Goal: Find specific page/section: Find specific page/section

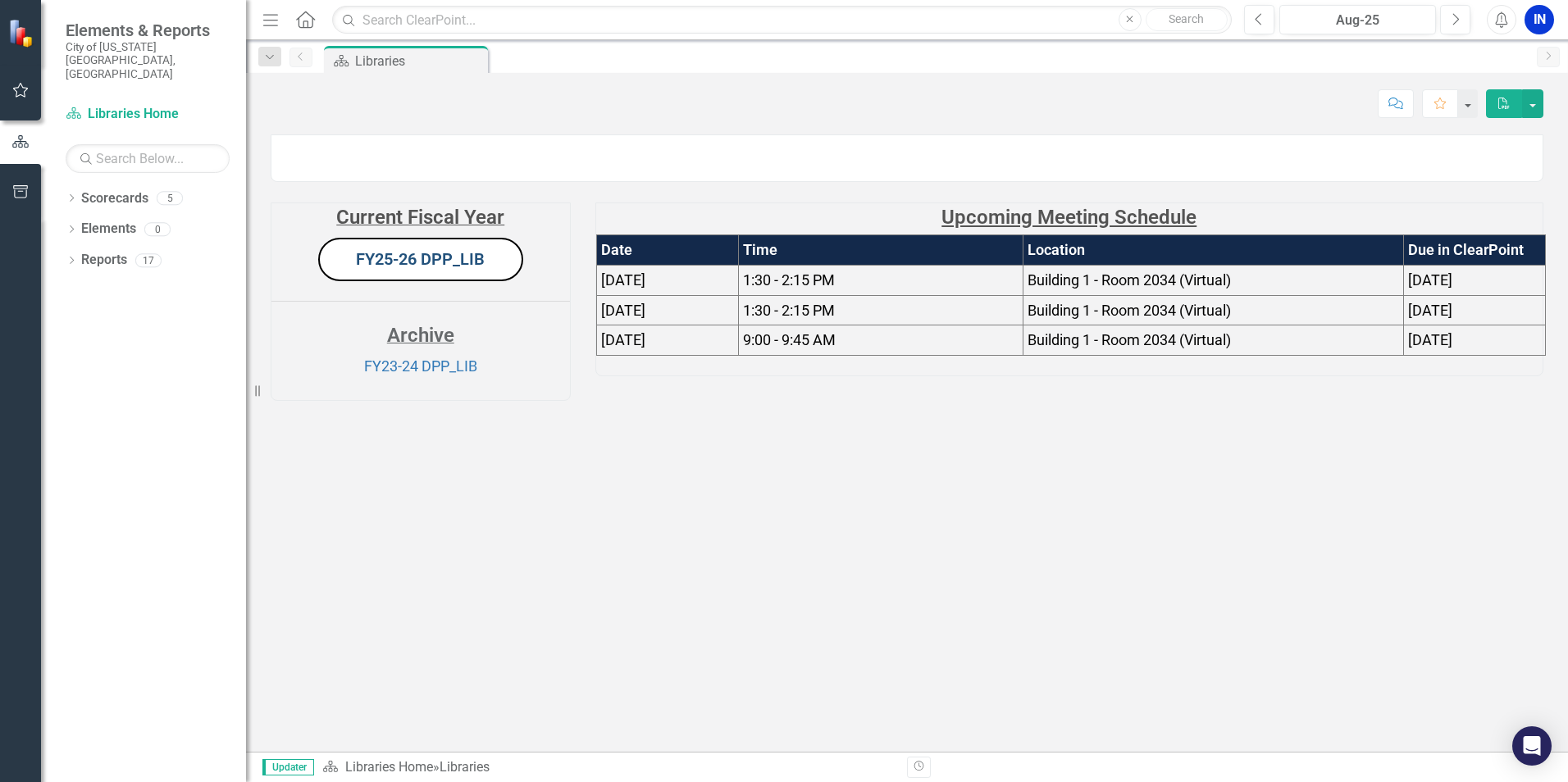
click at [373, 269] on link "FY25-26 DPP_LIB" at bounding box center [420, 259] width 128 height 20
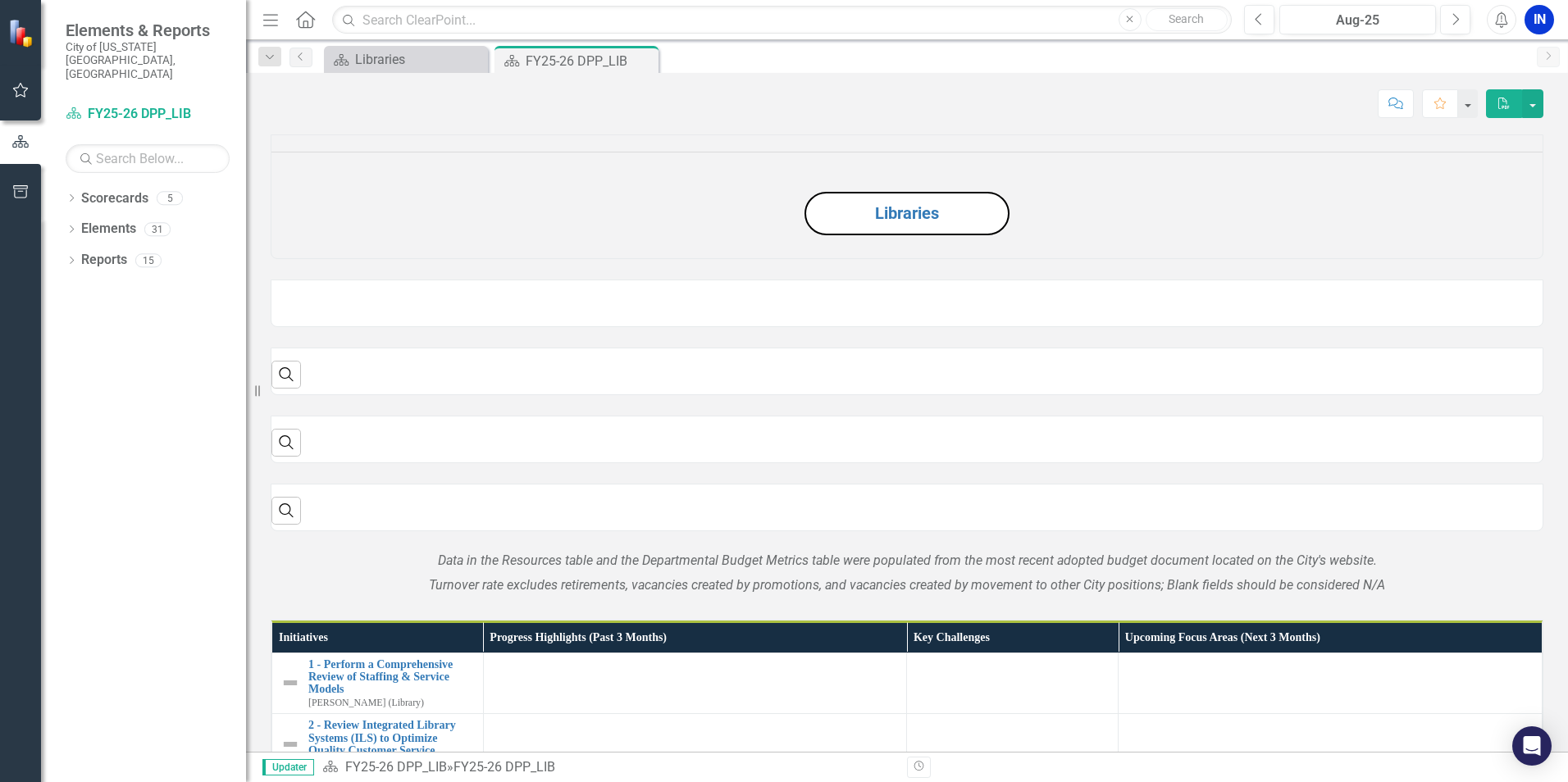
click at [279, 16] on icon "Menu" at bounding box center [270, 19] width 22 height 17
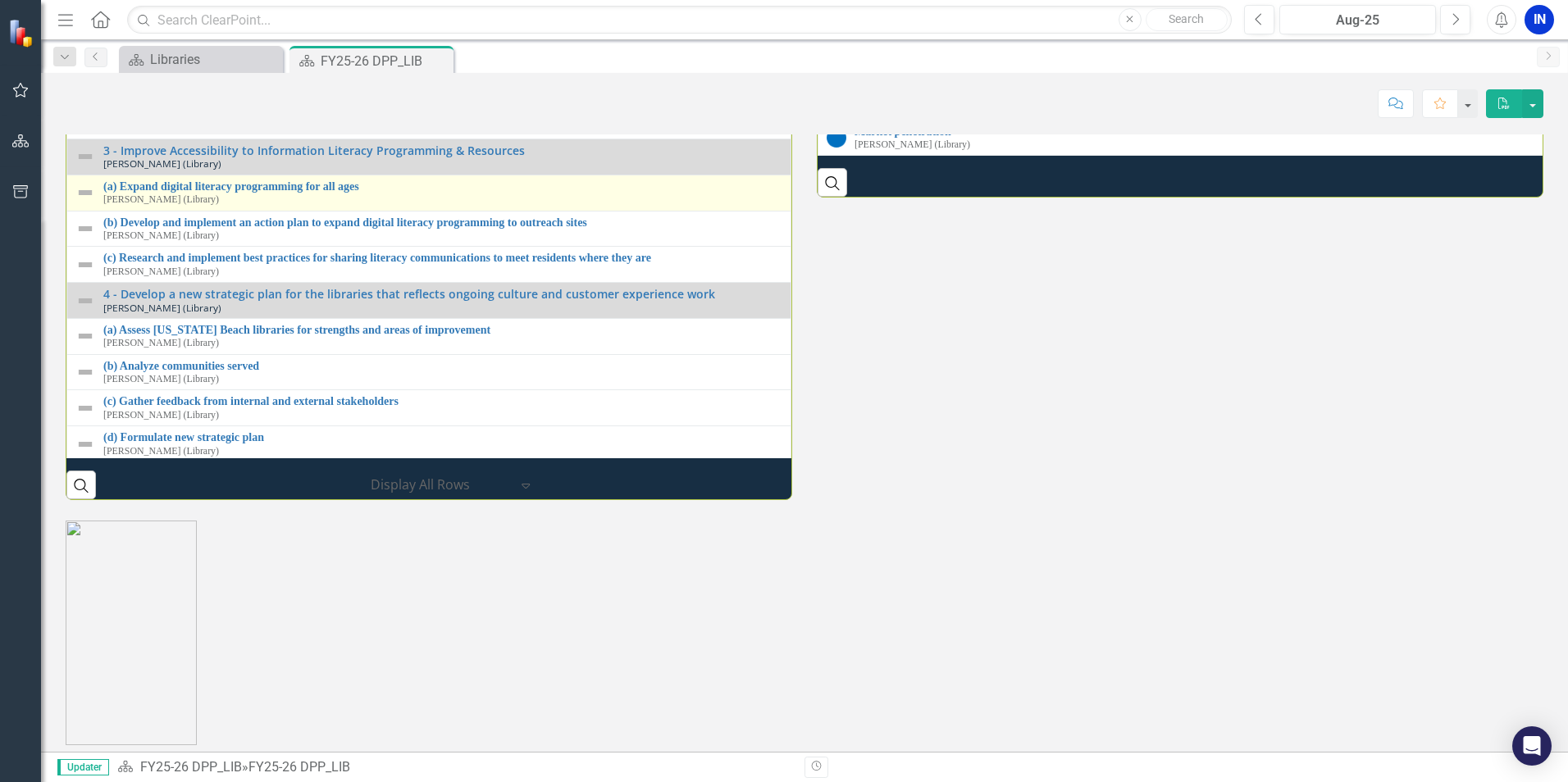
scroll to position [328, 0]
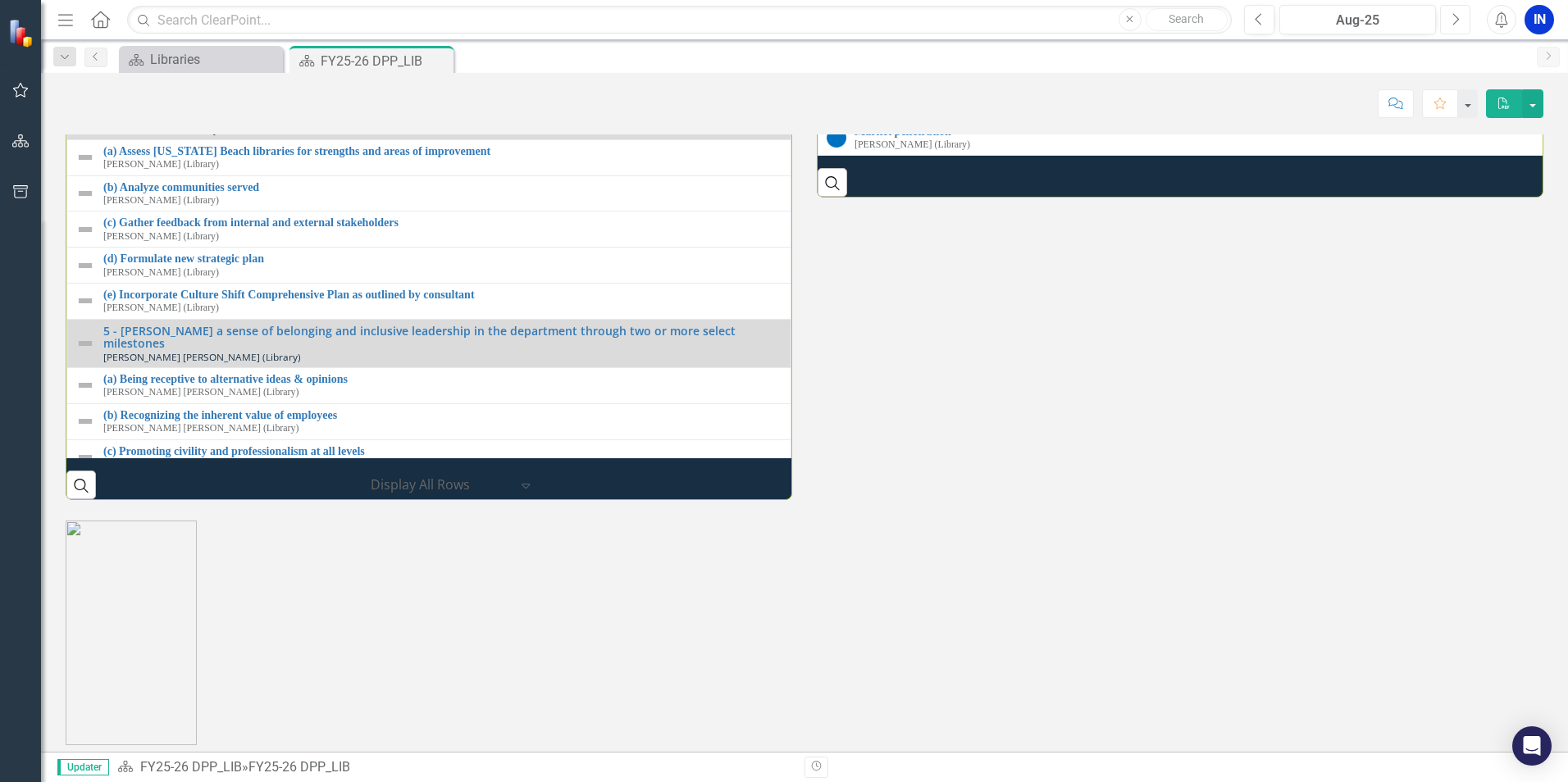
click at [1449, 21] on button "Next" at bounding box center [1456, 19] width 31 height 30
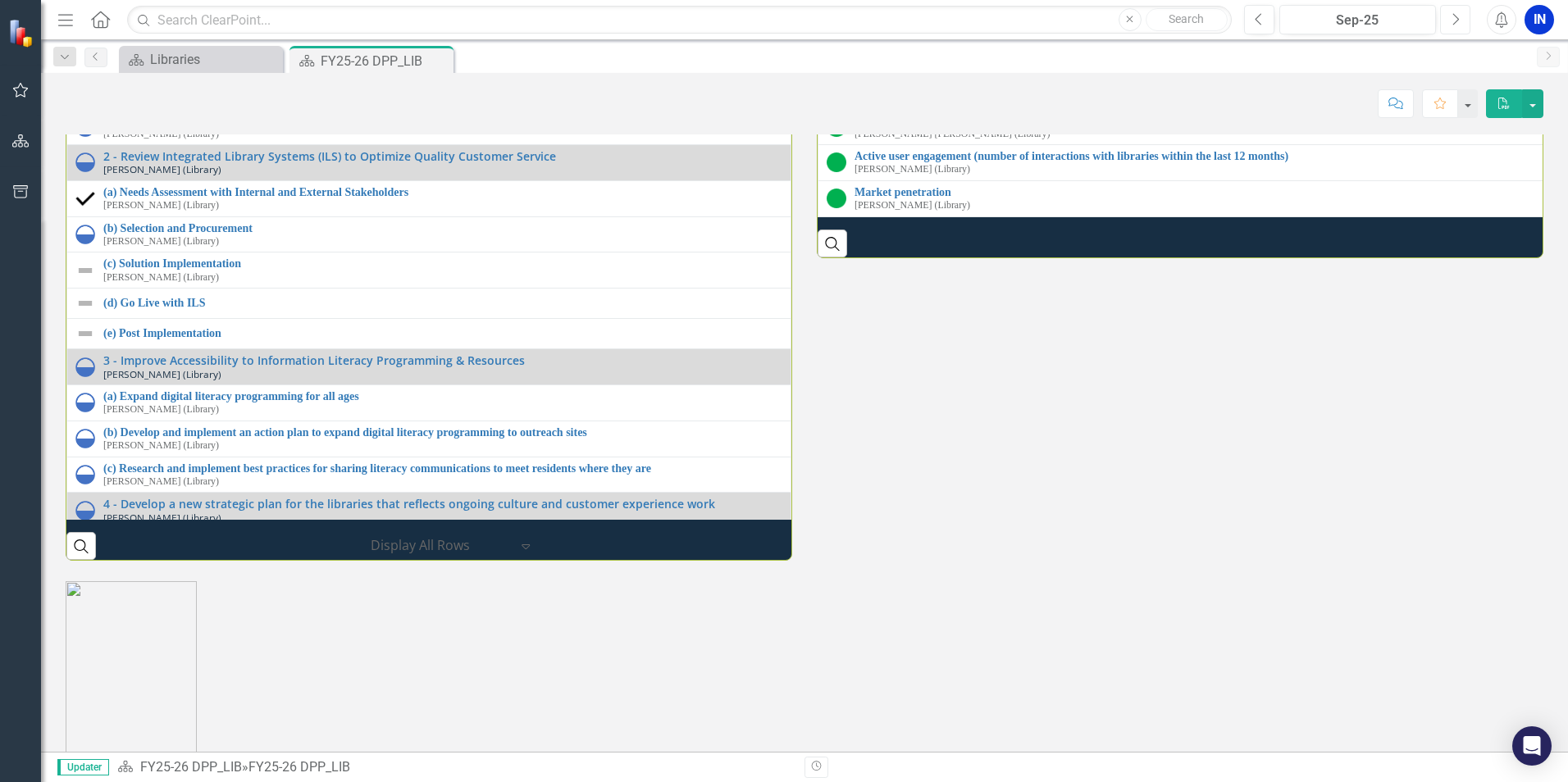
scroll to position [2026, 0]
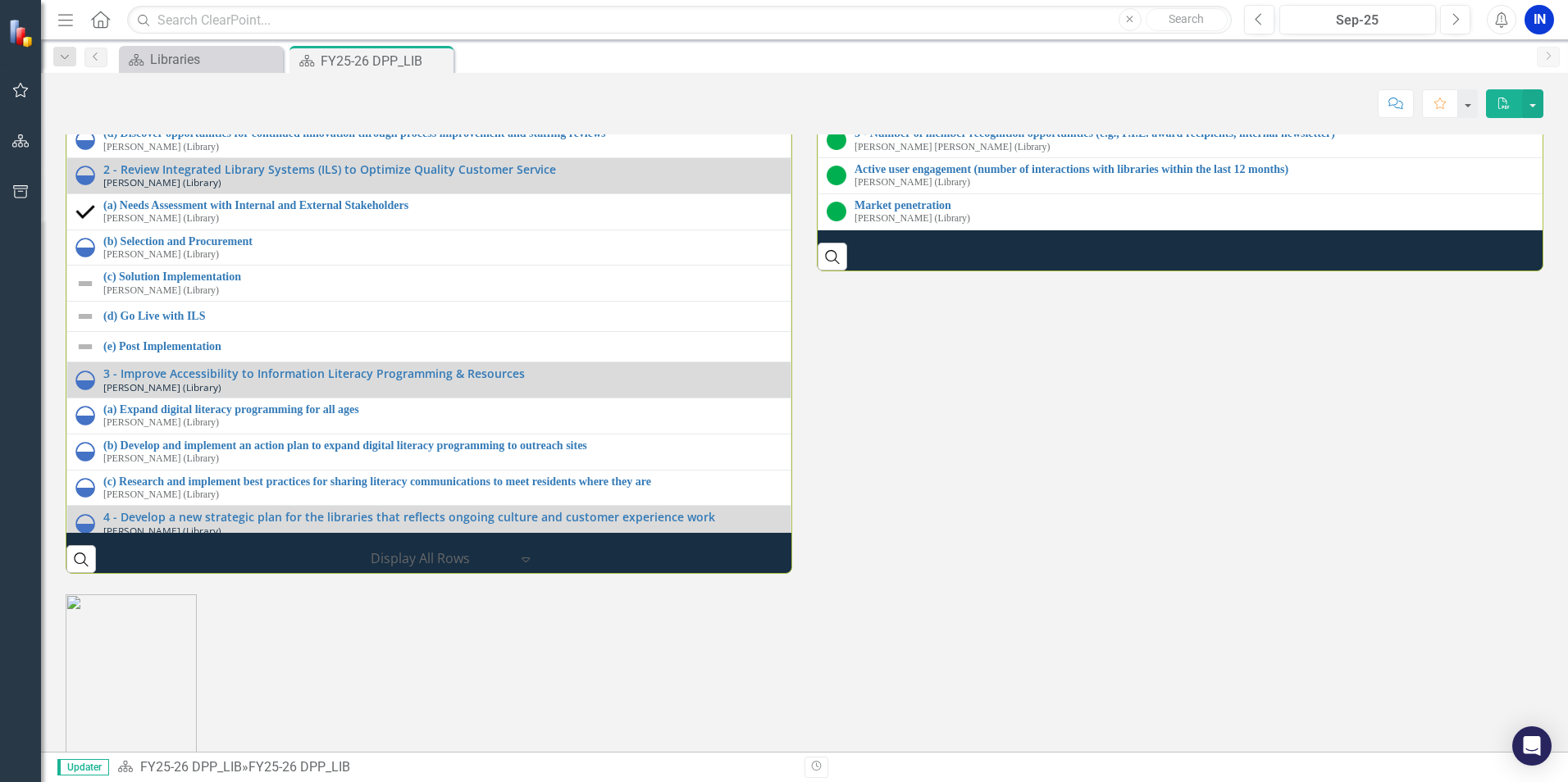
click at [974, 32] on link "3 - Number of literacy programs offered and participants" at bounding box center [1197, 26] width 686 height 13
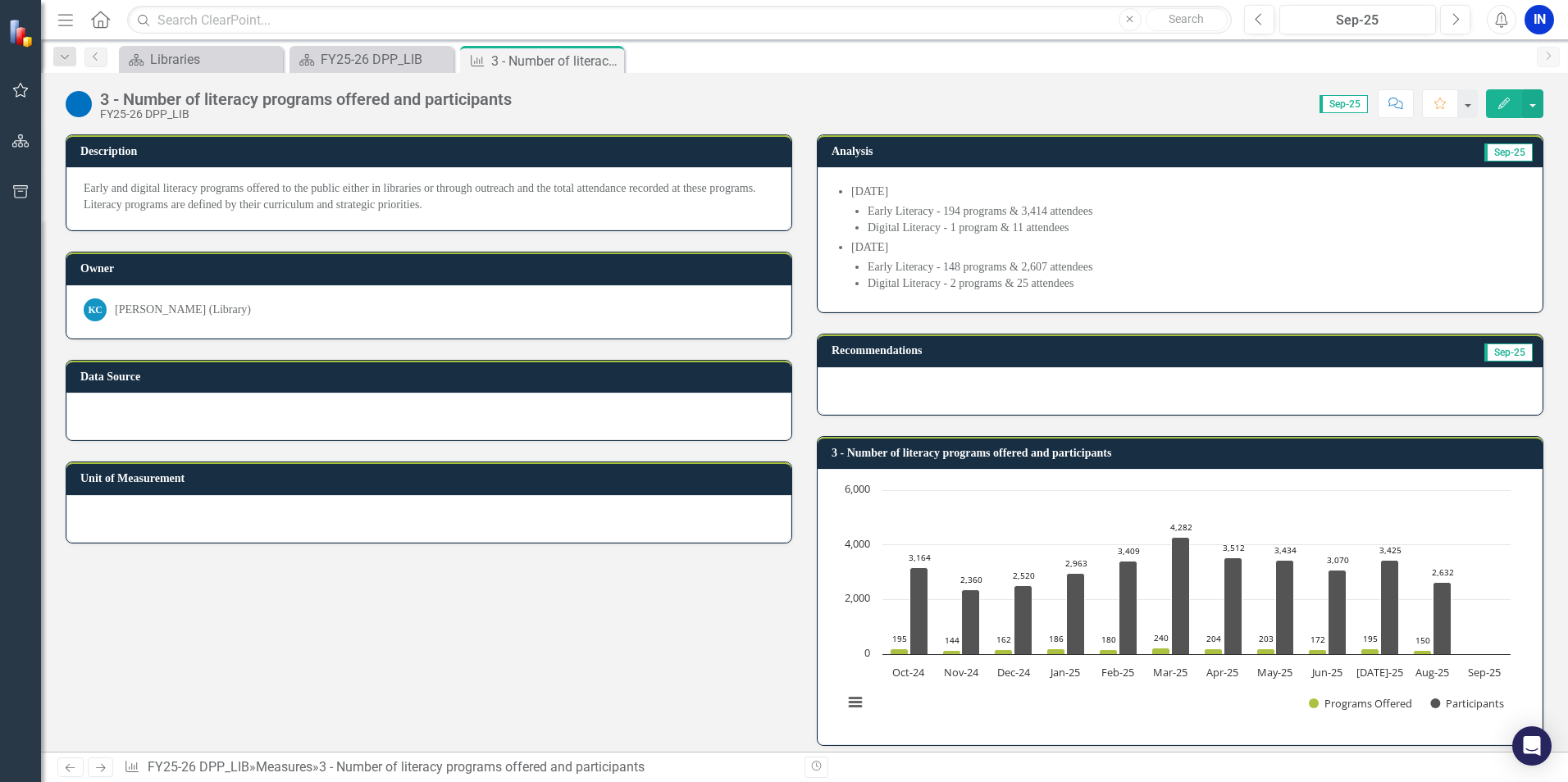
click at [379, 73] on div "3 - Number of literacy programs offered and participants FY25-26 DPP_LIB Score:…" at bounding box center [804, 98] width 1527 height 49
click at [383, 67] on div "FY25-26 DPP_LIB" at bounding box center [375, 59] width 109 height 21
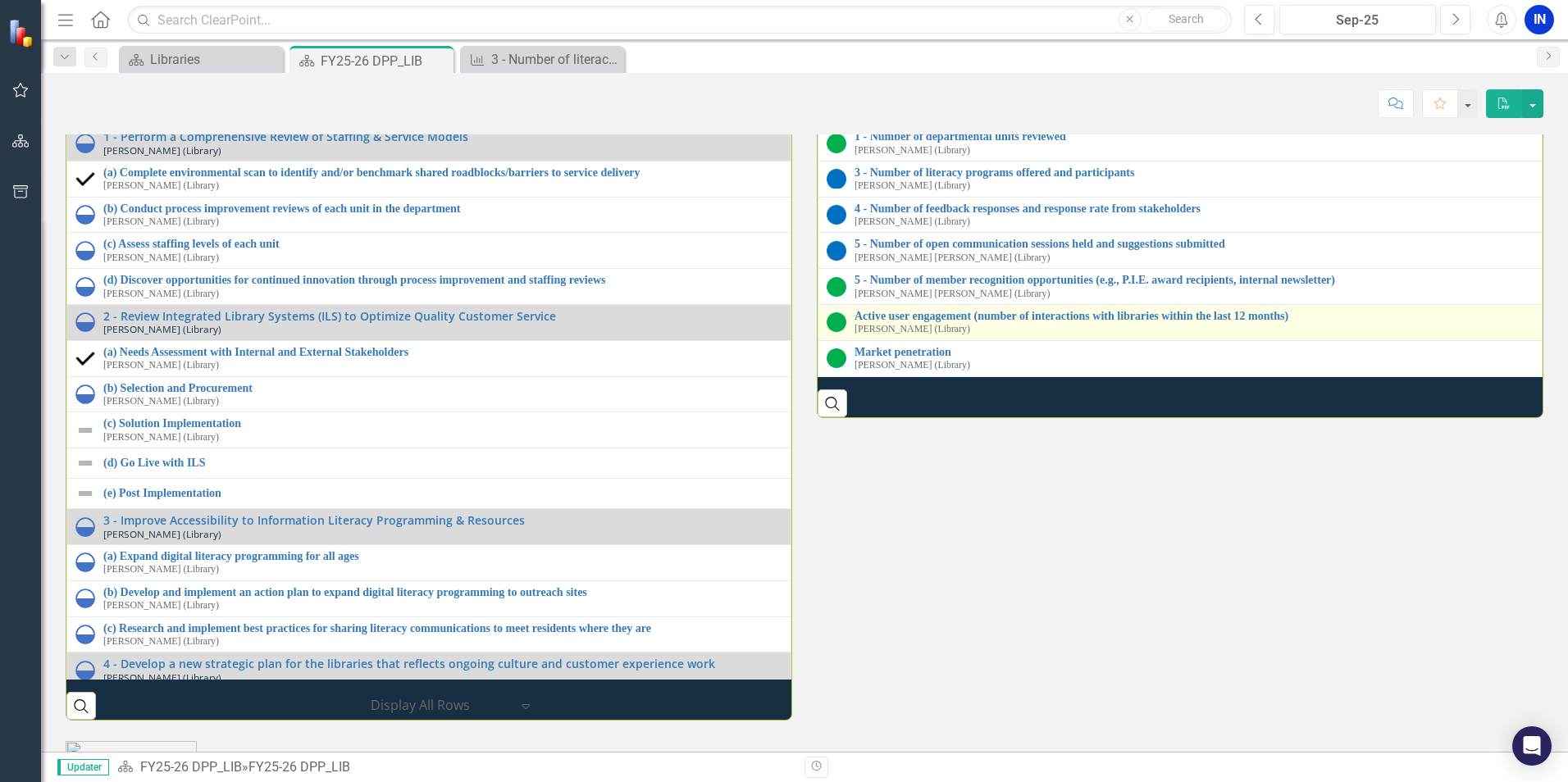
scroll to position [2132, 0]
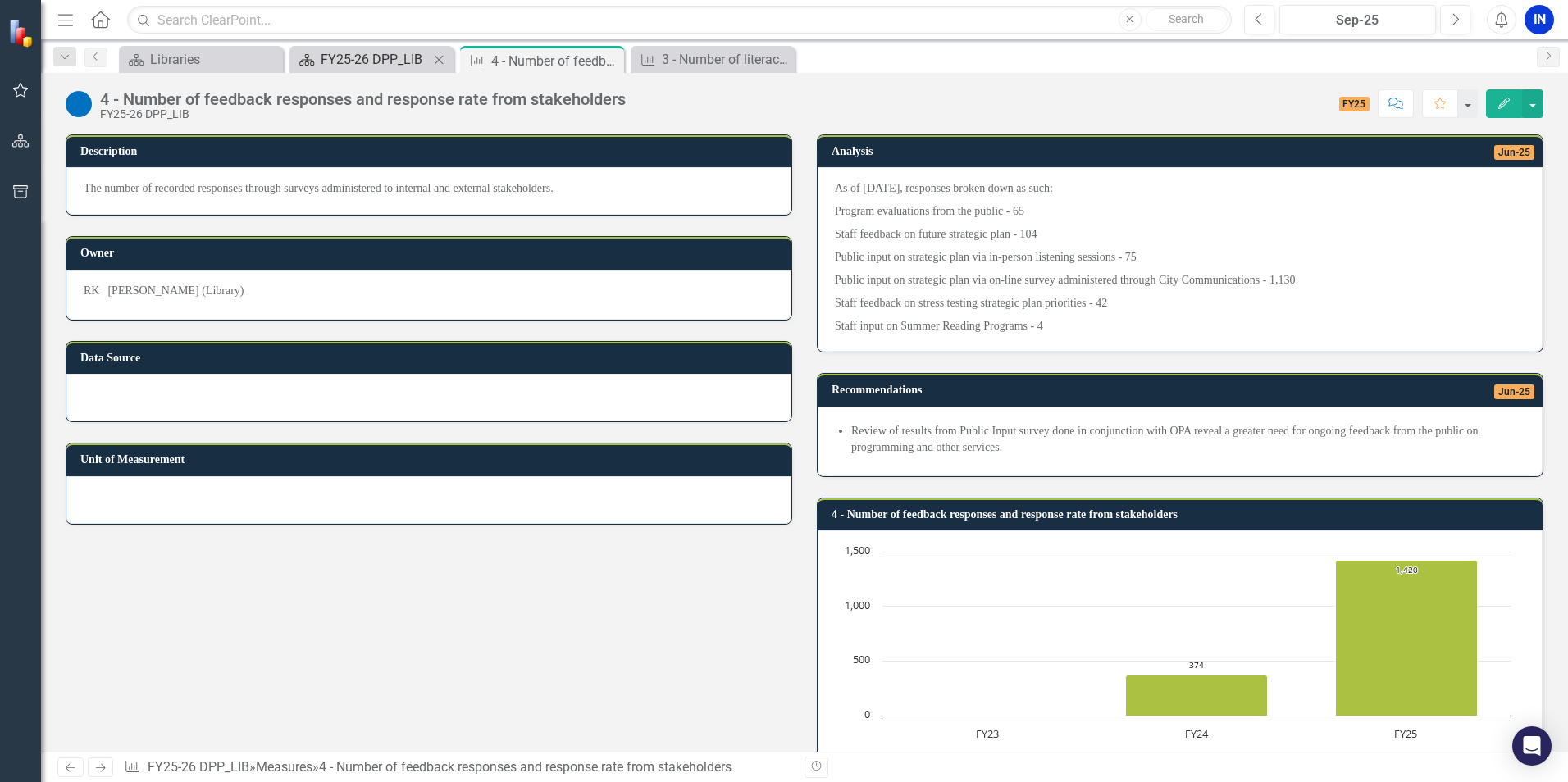
click at [365, 56] on div "FY25-26 DPP_LIB" at bounding box center [375, 59] width 109 height 21
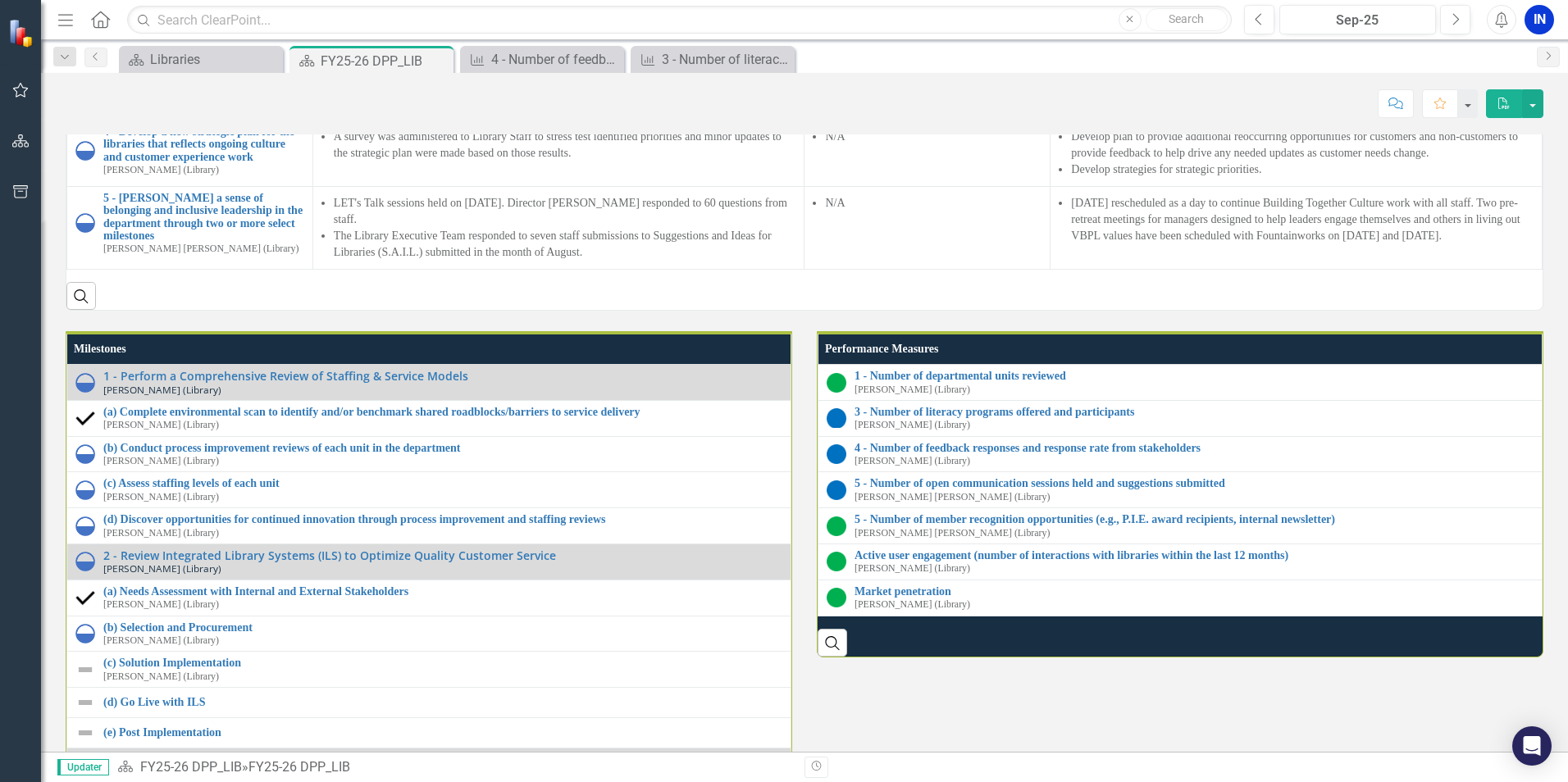
scroll to position [1558, 0]
